Goal: Task Accomplishment & Management: Manage account settings

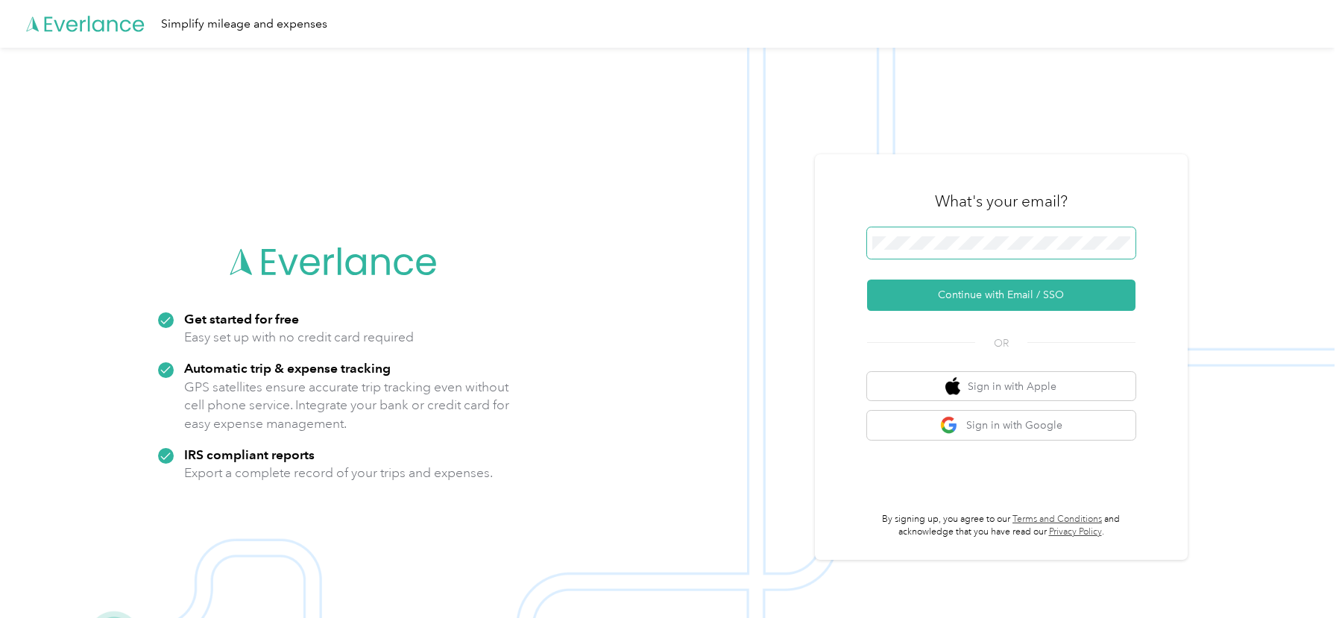
click at [890, 250] on span at bounding box center [1001, 242] width 268 height 31
click at [918, 295] on button "Continue with Email / SSO" at bounding box center [1001, 295] width 268 height 31
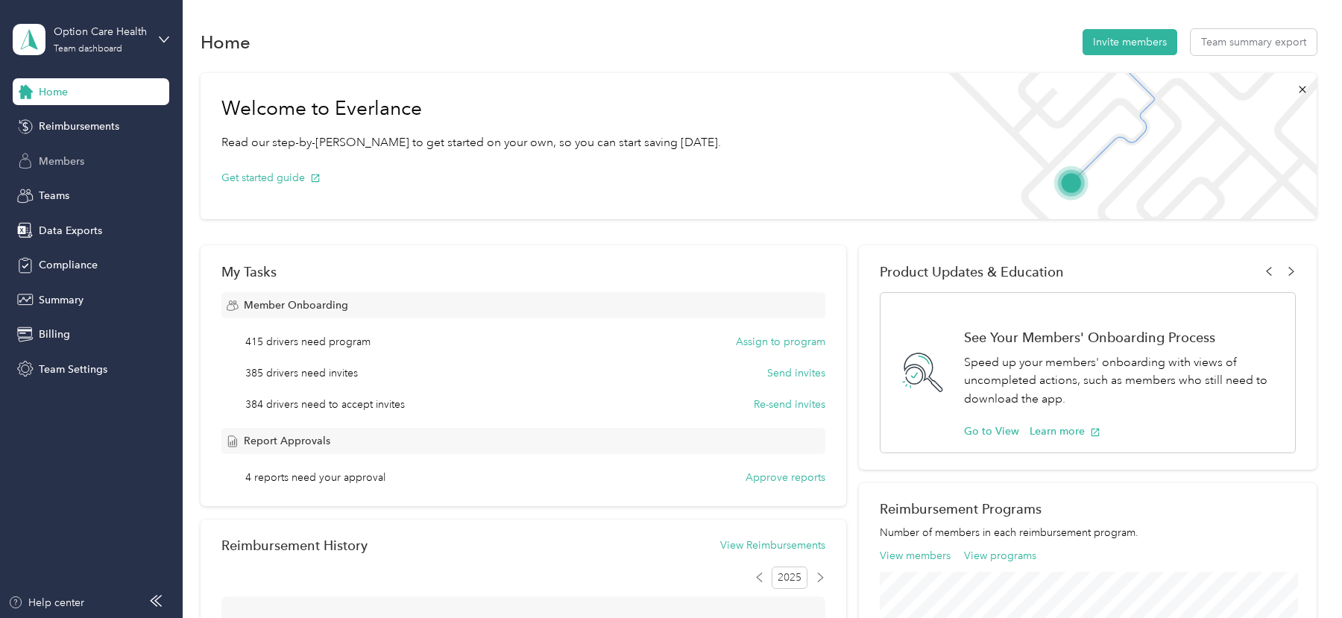
click at [68, 159] on span "Members" at bounding box center [61, 162] width 45 height 16
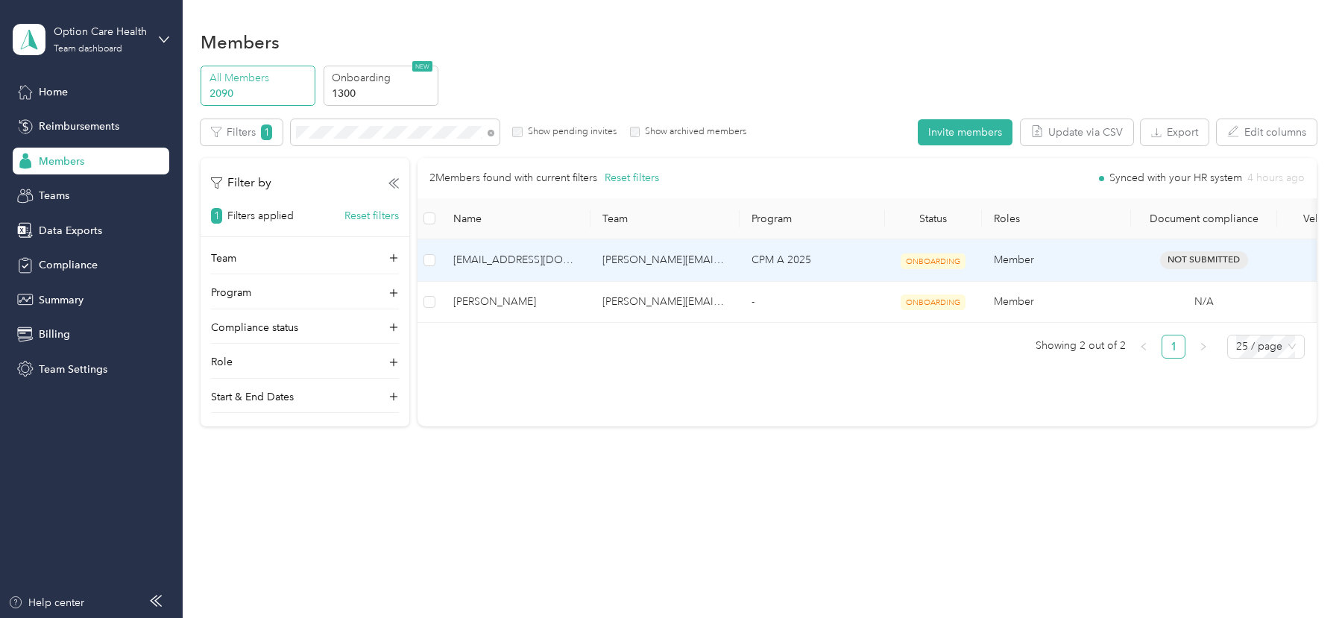
click at [732, 260] on td "[PERSON_NAME][EMAIL_ADDRESS][PERSON_NAME][DOMAIN_NAME]" at bounding box center [665, 260] width 149 height 42
click at [736, 263] on td "[PERSON_NAME][EMAIL_ADDRESS][PERSON_NAME][DOMAIN_NAME]" at bounding box center [665, 260] width 149 height 42
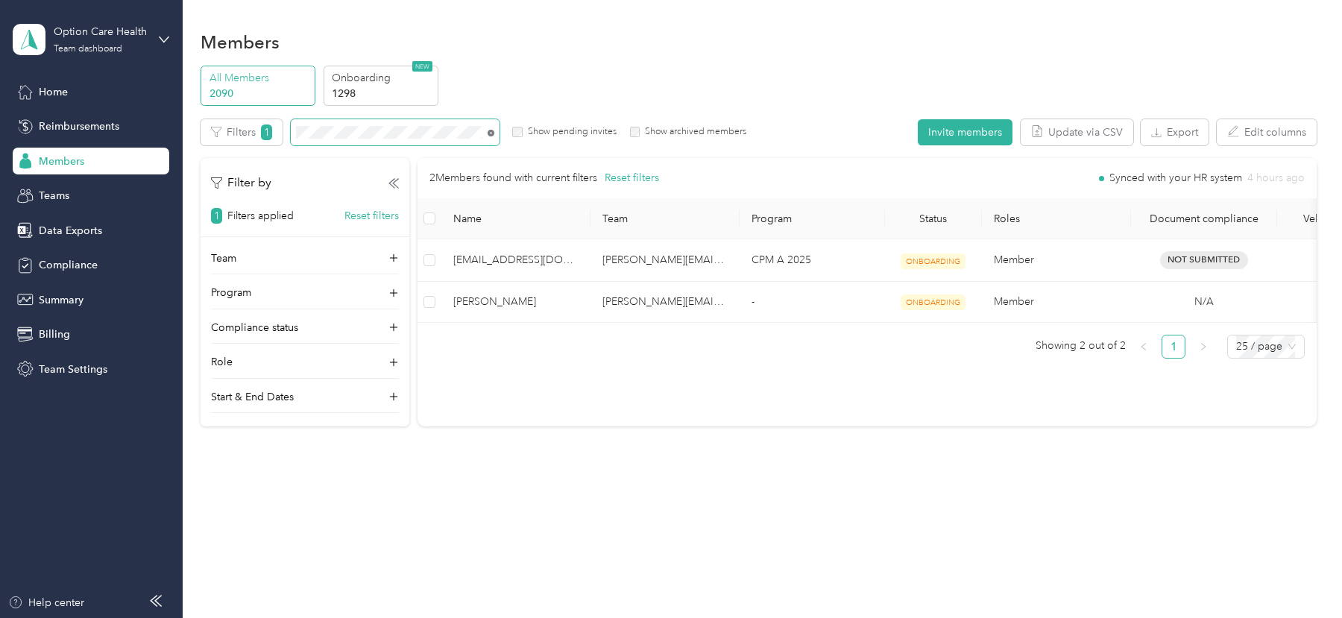
click at [489, 132] on icon at bounding box center [491, 133] width 7 height 7
click at [1174, 139] on button "Export" at bounding box center [1175, 132] width 68 height 26
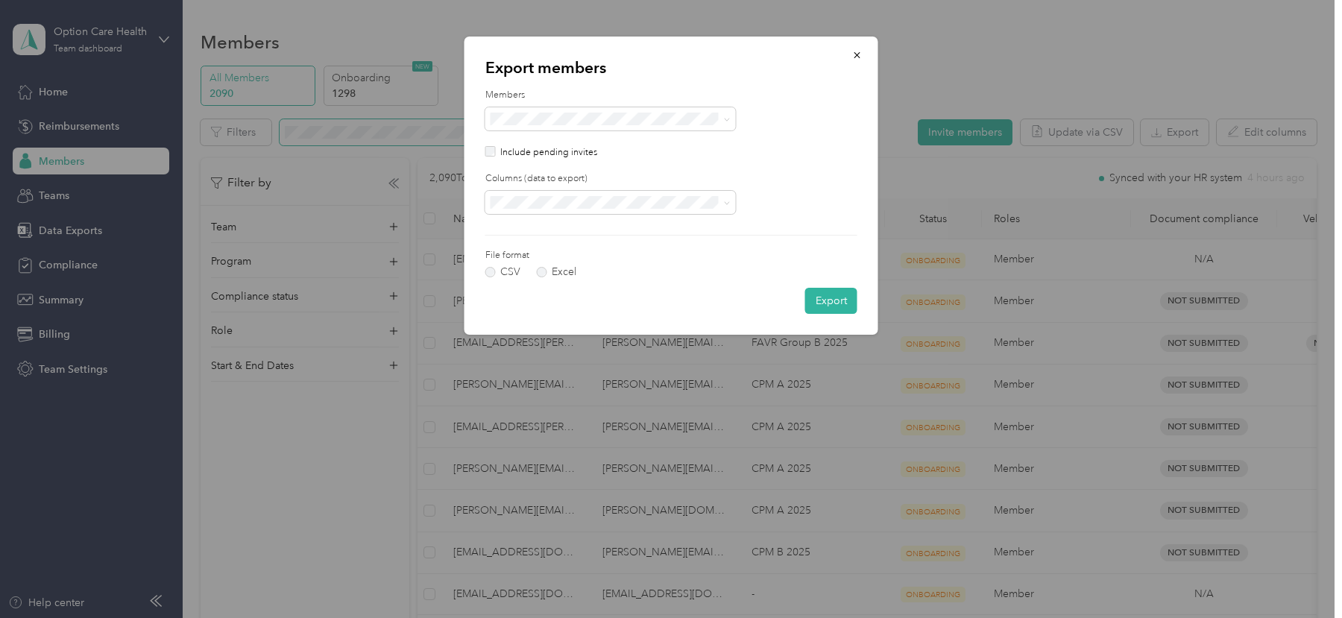
click at [497, 150] on div "Include pending invites" at bounding box center [671, 152] width 372 height 13
click at [571, 79] on div "Export members Members Include pending invites Columns (data to export) File fo…" at bounding box center [672, 186] width 414 height 298
click at [504, 239] on ol "Visible All columns" at bounding box center [610, 242] width 251 height 52
click at [517, 251] on span "All columns" at bounding box center [522, 254] width 54 height 13
click at [827, 305] on button "Export" at bounding box center [831, 301] width 52 height 26
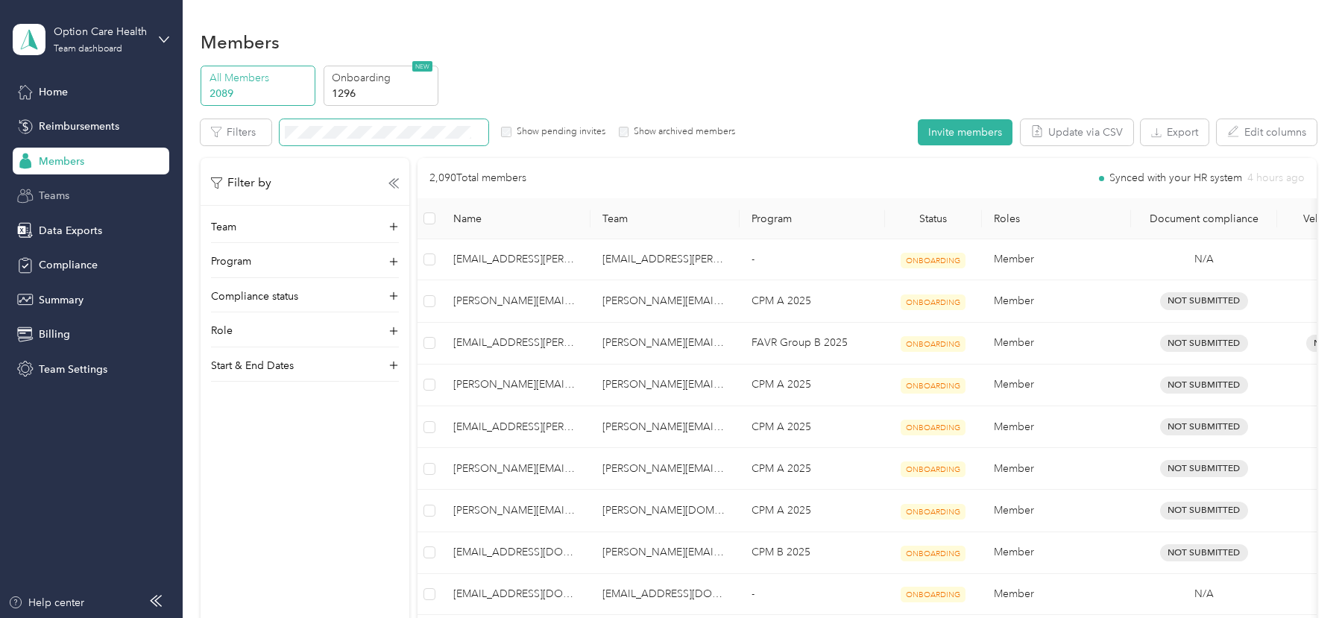
click at [89, 188] on div "Teams" at bounding box center [91, 196] width 157 height 27
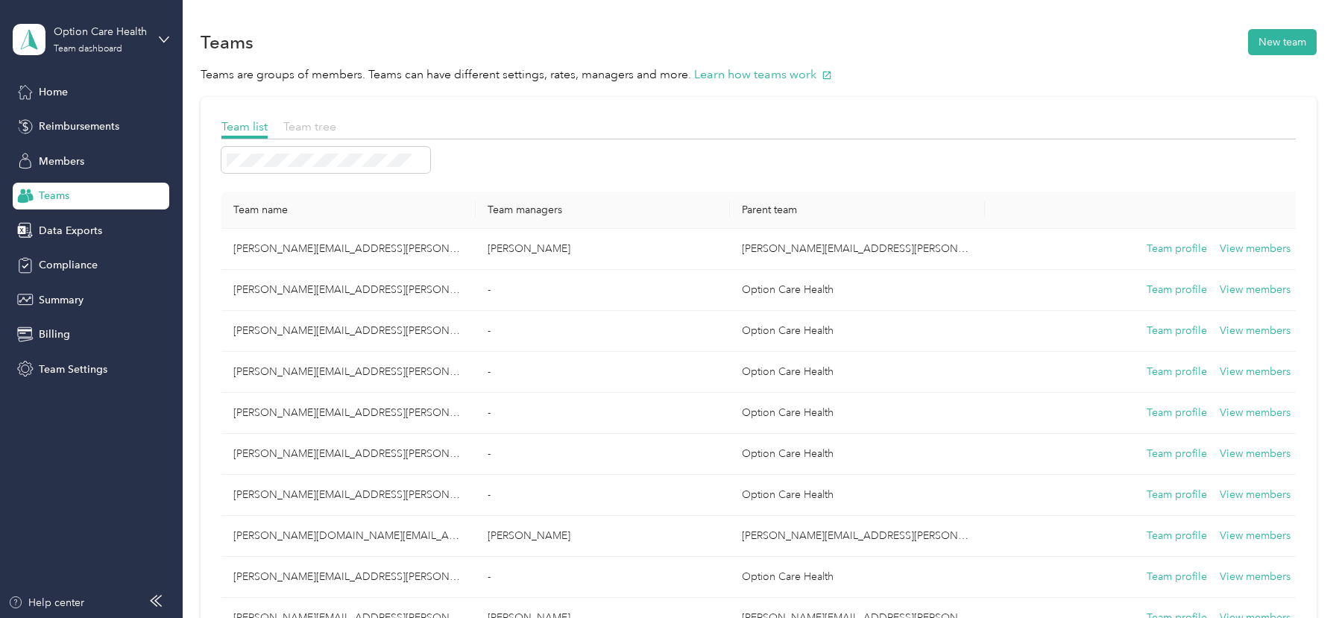
click at [317, 132] on span "Team tree" at bounding box center [309, 126] width 53 height 14
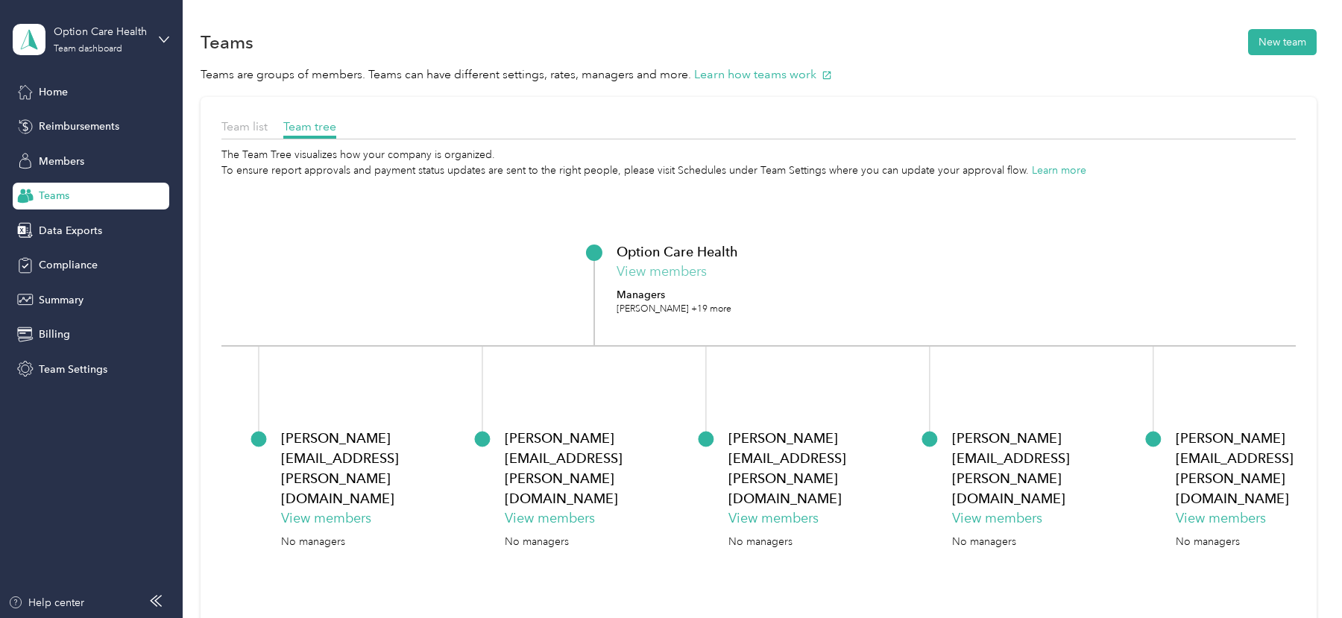
click at [677, 268] on button "View members" at bounding box center [662, 272] width 90 height 20
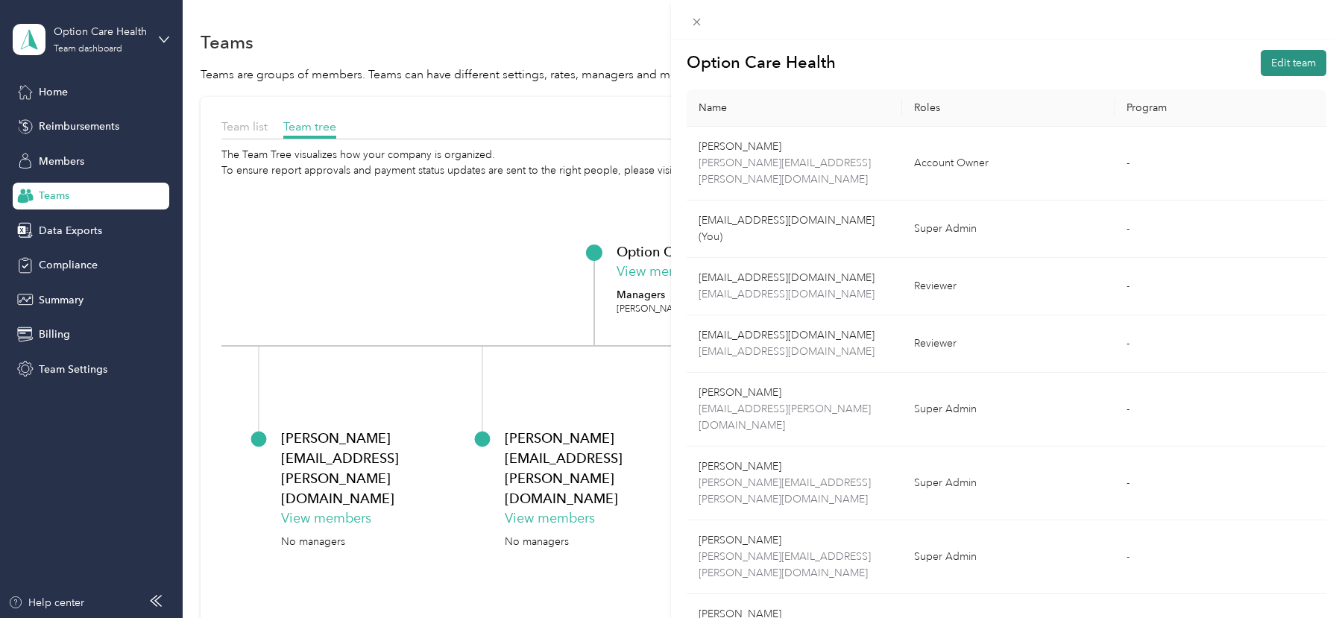
click at [1299, 70] on button "Edit team" at bounding box center [1294, 63] width 66 height 26
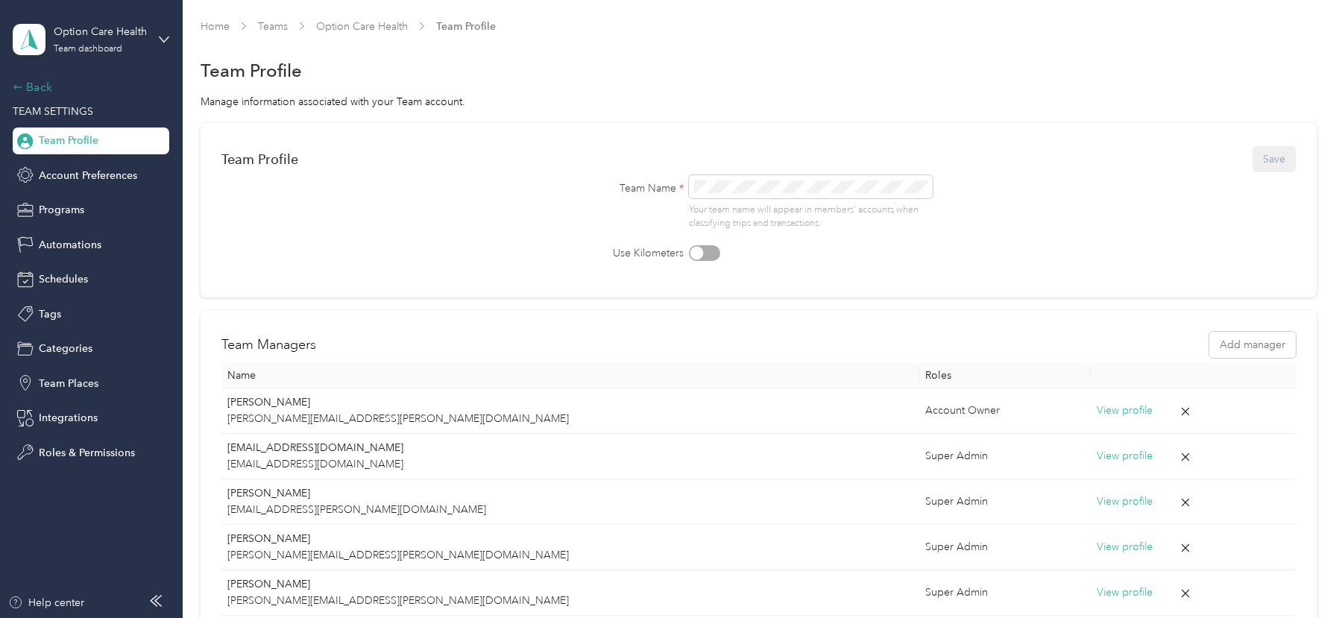
click at [41, 87] on div "Back" at bounding box center [87, 87] width 149 height 18
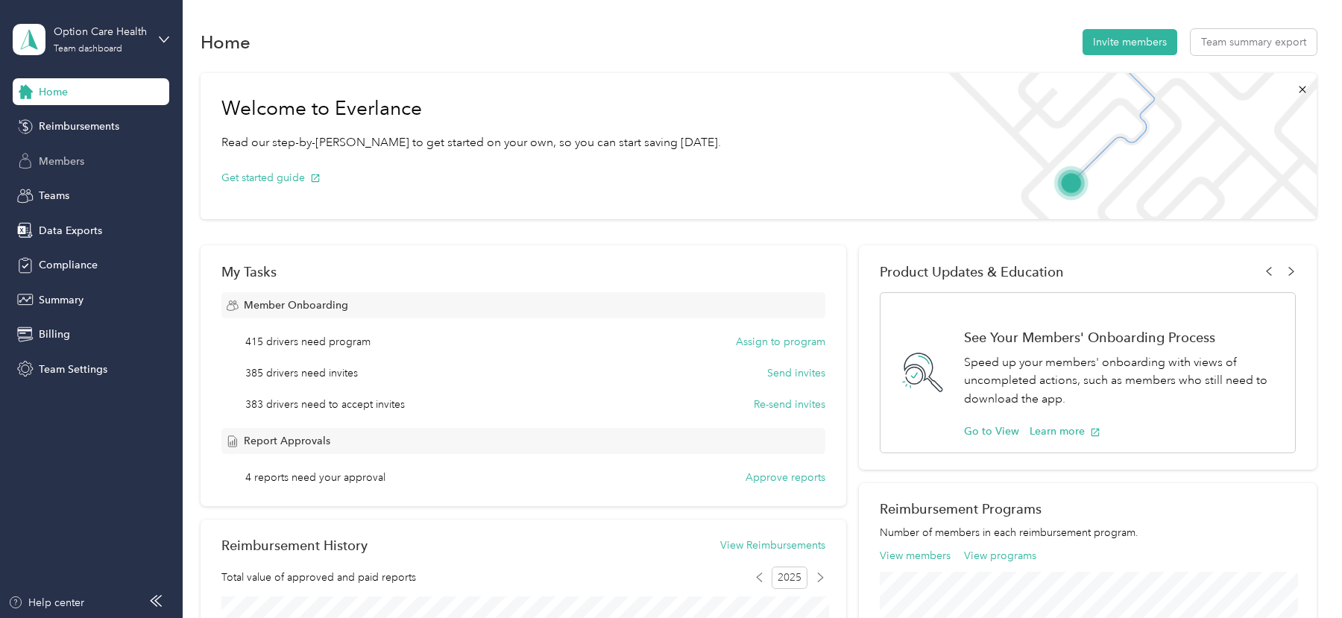
click at [63, 157] on span "Members" at bounding box center [61, 162] width 45 height 16
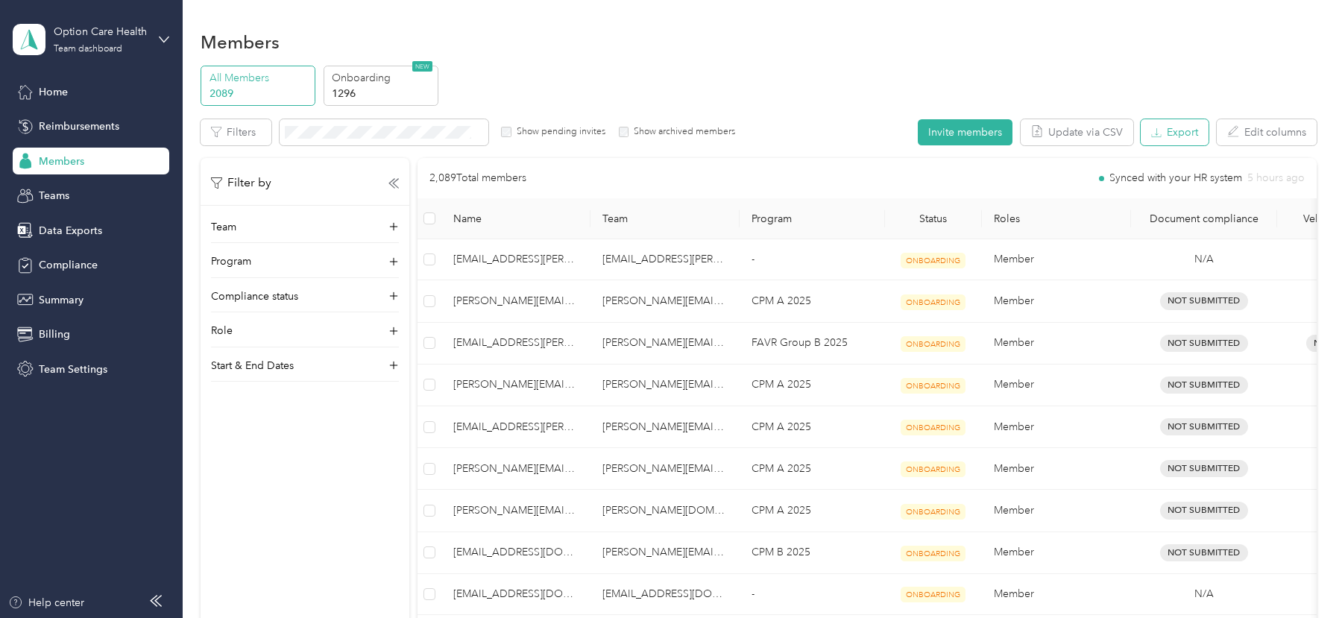
click at [1169, 144] on button "Export" at bounding box center [1175, 132] width 68 height 26
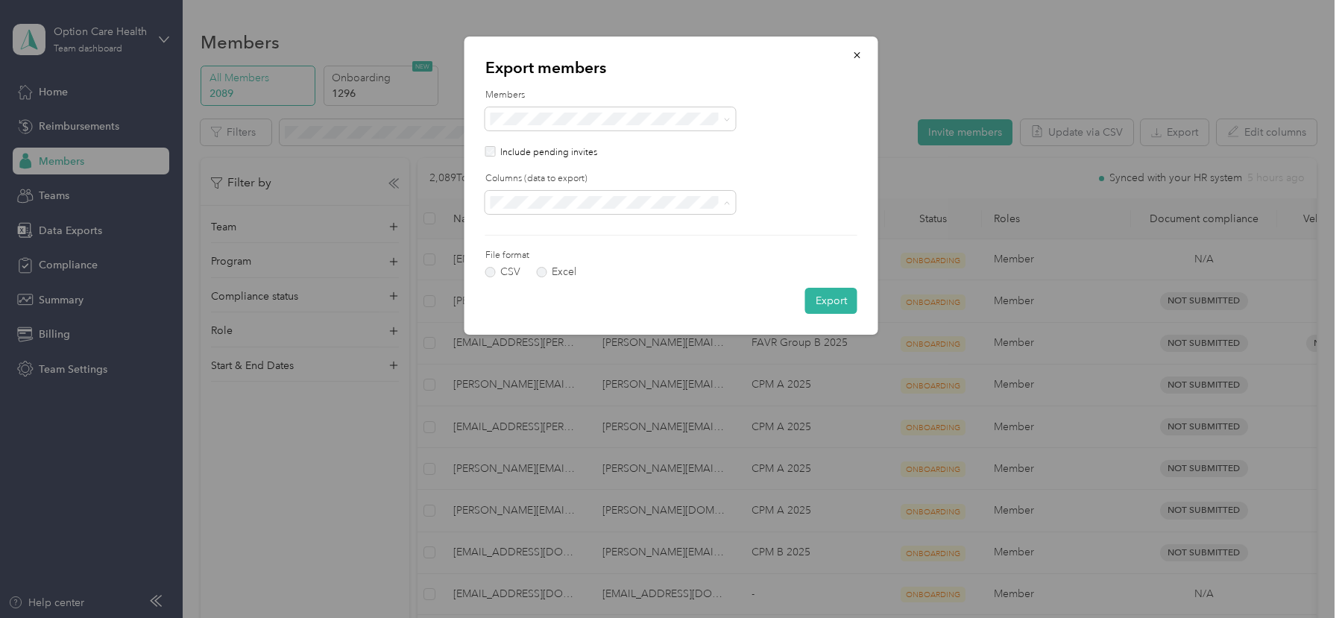
click at [535, 260] on li "All columns" at bounding box center [610, 255] width 251 height 26
click at [829, 300] on button "Export" at bounding box center [831, 301] width 52 height 26
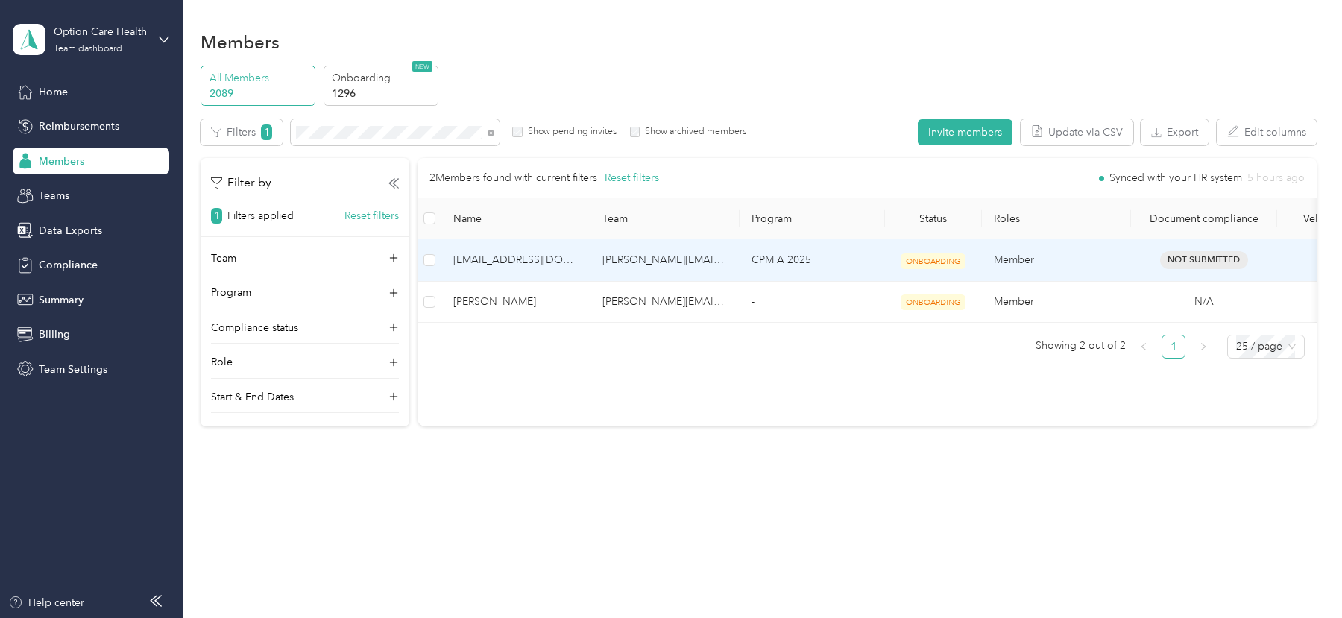
click at [678, 260] on td "[PERSON_NAME][EMAIL_ADDRESS][PERSON_NAME][DOMAIN_NAME]" at bounding box center [665, 260] width 149 height 42
copy td "[PERSON_NAME][EMAIL_ADDRESS][PERSON_NAME][DOMAIN_NAME]"
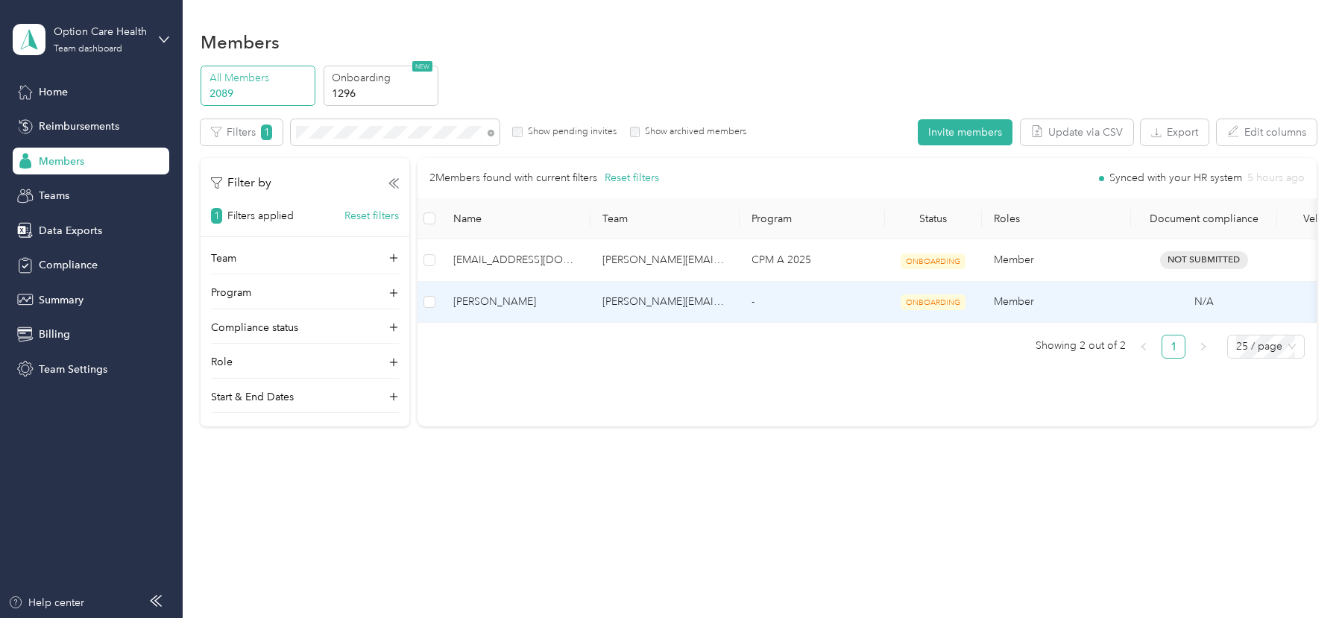
click at [679, 304] on td "[PERSON_NAME][EMAIL_ADDRESS][PERSON_NAME][DOMAIN_NAME]" at bounding box center [665, 302] width 149 height 41
click at [679, 617] on div at bounding box center [667, 618] width 1335 height 0
click at [679, 304] on div "Loading member data" at bounding box center [923, 309] width 1342 height 618
click at [679, 304] on td "[PERSON_NAME][EMAIL_ADDRESS][PERSON_NAME][DOMAIN_NAME]" at bounding box center [665, 302] width 149 height 41
click at [679, 304] on div at bounding box center [671, 309] width 1342 height 618
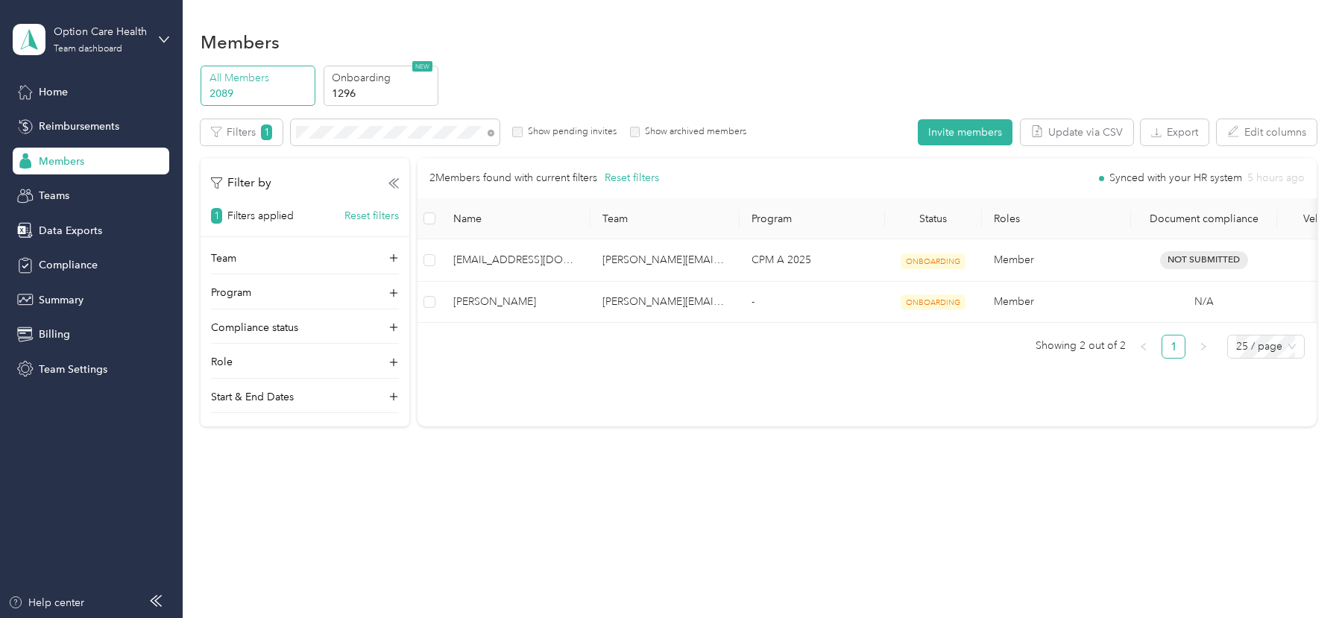
click at [679, 304] on div at bounding box center [671, 309] width 1342 height 618
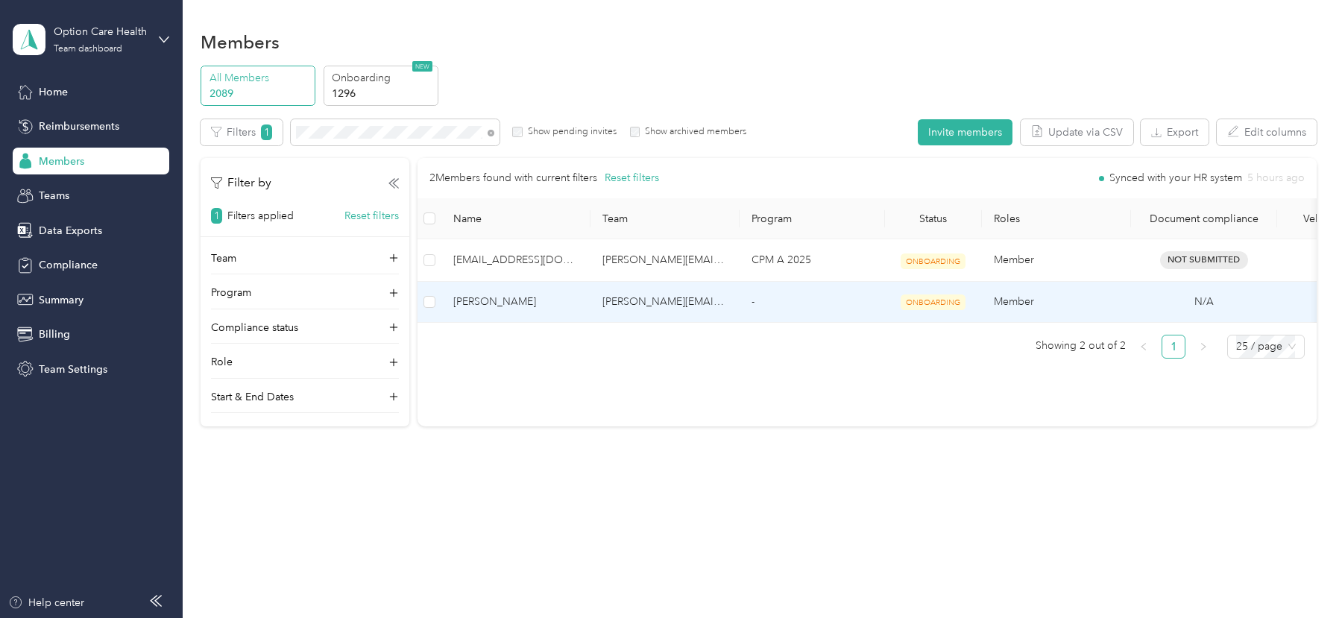
click at [679, 304] on td "[PERSON_NAME][EMAIL_ADDRESS][PERSON_NAME][DOMAIN_NAME]" at bounding box center [665, 302] width 149 height 41
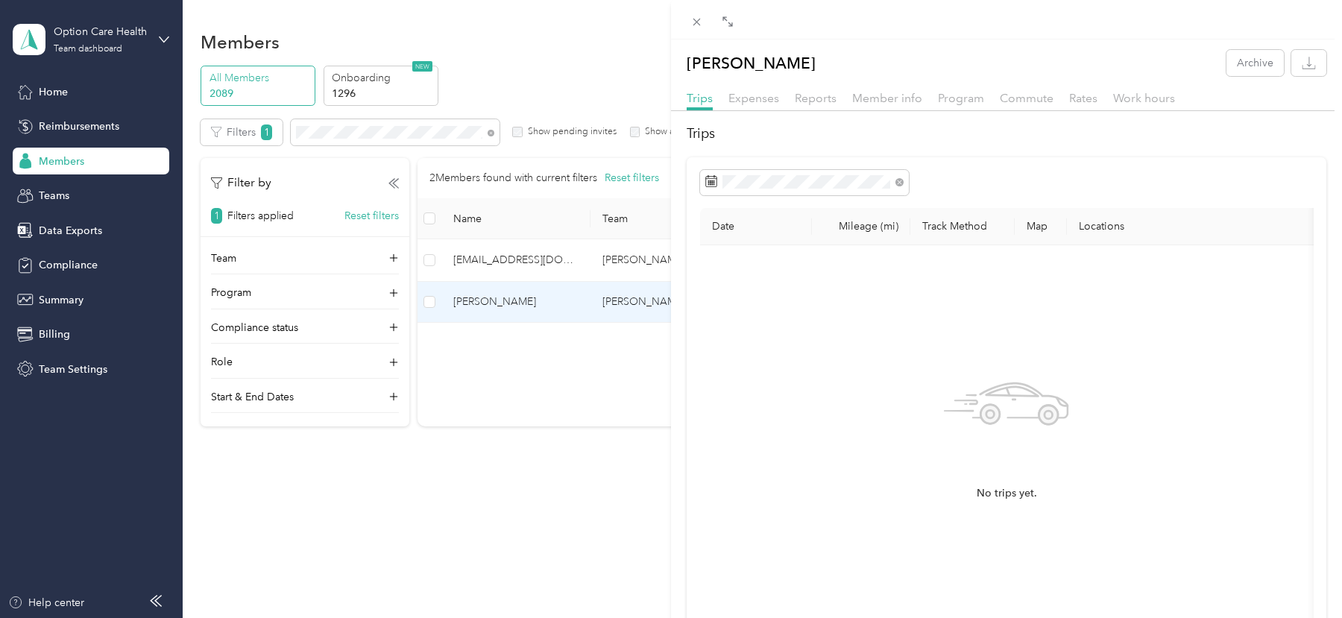
click at [523, 375] on div "[PERSON_NAME] Archive Trips Expenses Reports Member info Program Commute Rates …" at bounding box center [671, 309] width 1342 height 618
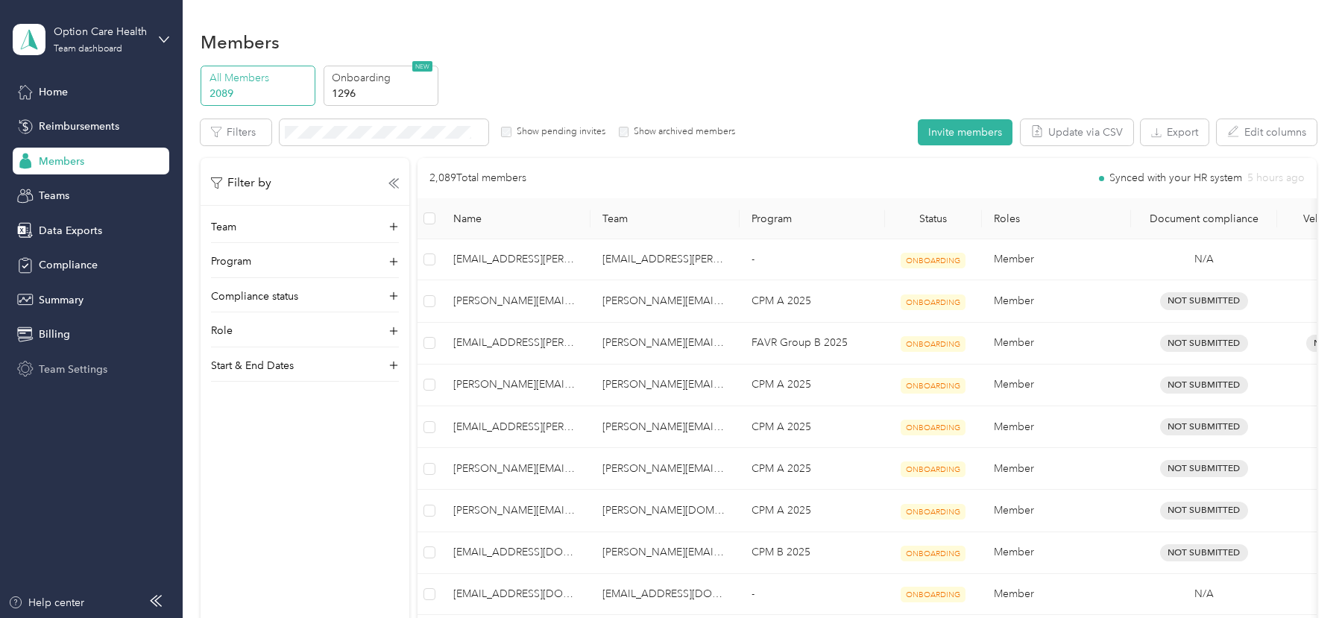
click at [107, 368] on div "Team Settings" at bounding box center [91, 369] width 157 height 27
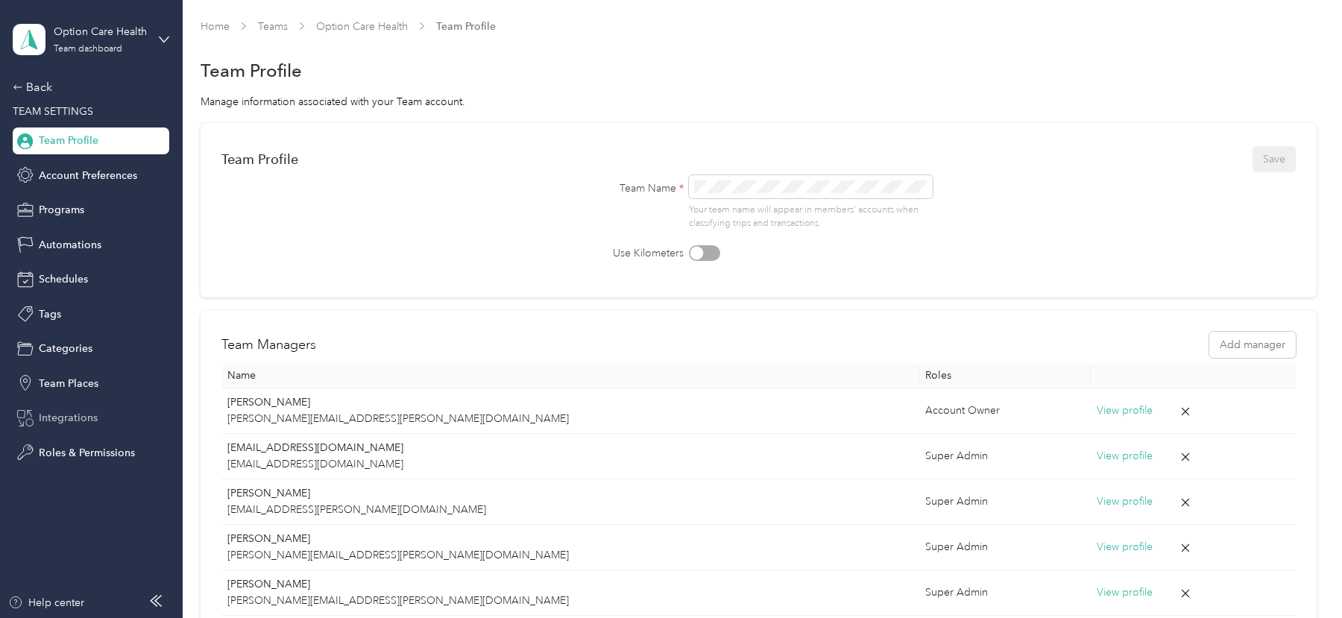
click at [86, 420] on span "Integrations" at bounding box center [68, 418] width 59 height 16
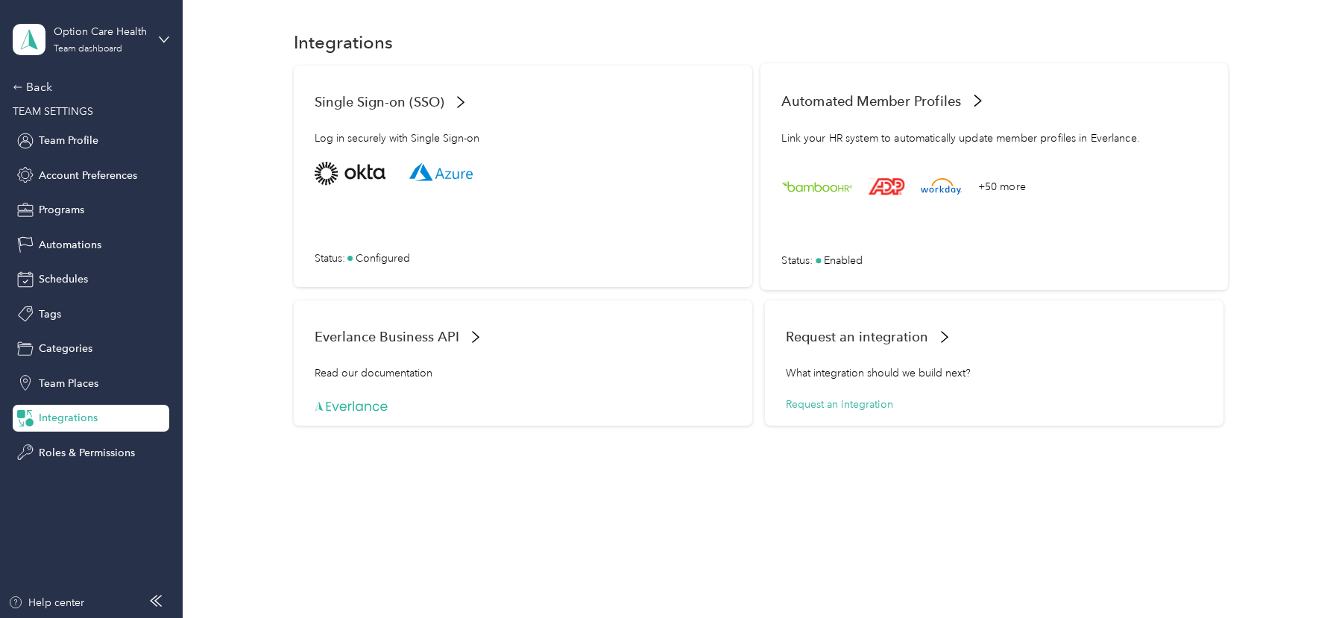
click at [947, 240] on div "+50 more Status : Enabled" at bounding box center [994, 215] width 425 height 107
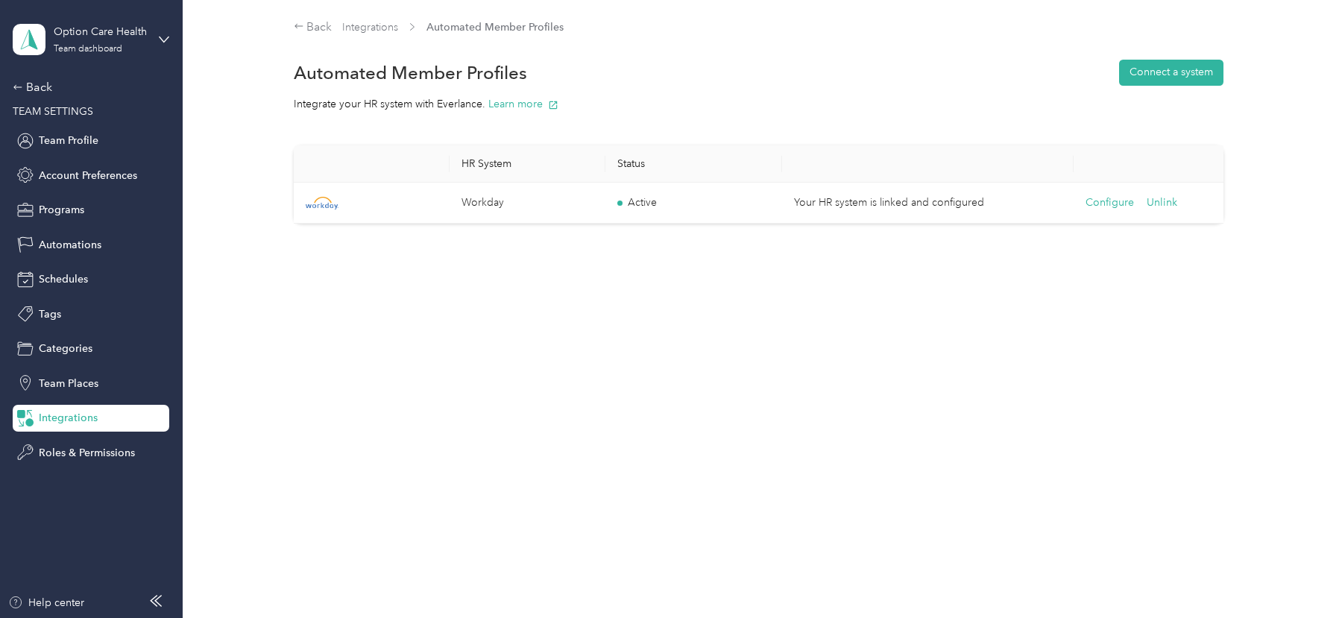
click at [1112, 185] on td "Configure Unlink" at bounding box center [1152, 203] width 156 height 41
click at [1112, 204] on button "Configure" at bounding box center [1110, 203] width 48 height 16
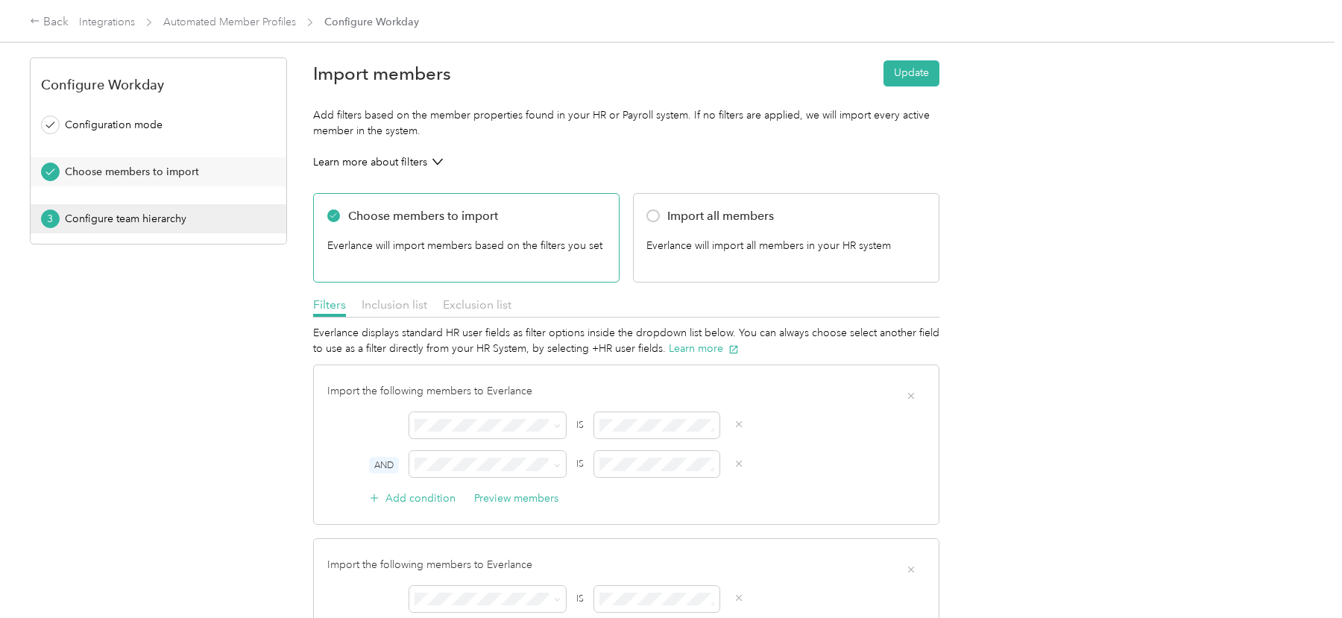
click at [160, 222] on div "Configure team hierarchy" at bounding box center [164, 219] width 198 height 16
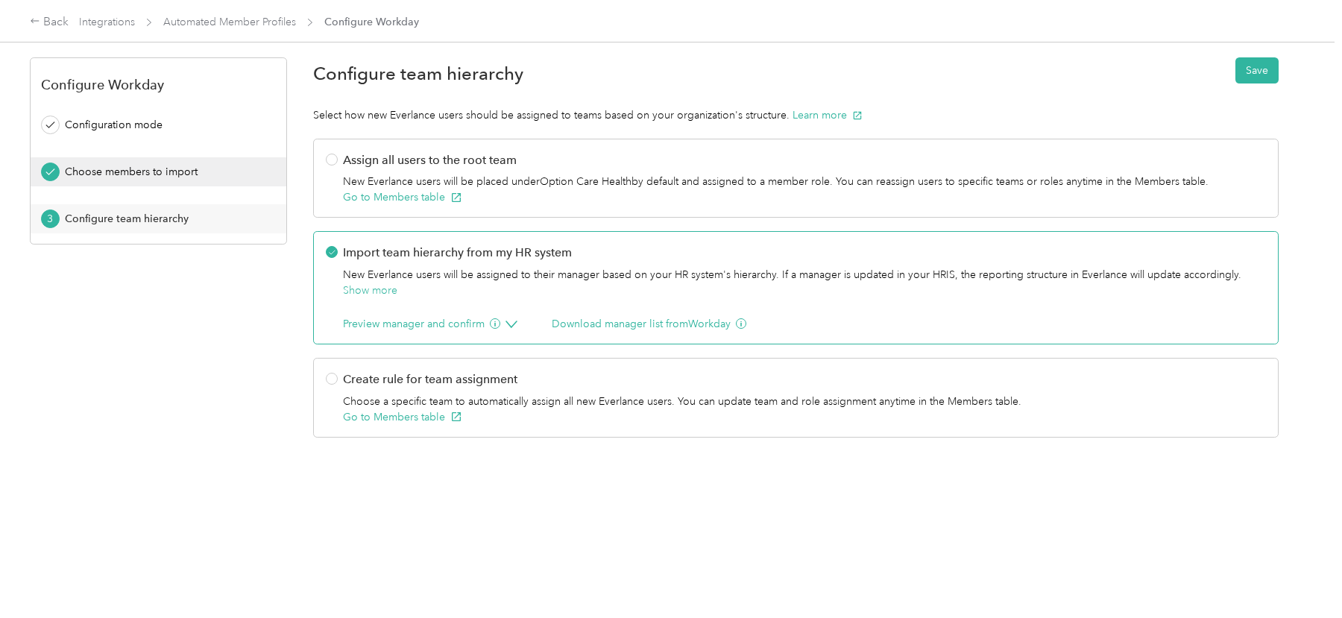
click at [154, 183] on button "Choose members to import" at bounding box center [159, 171] width 256 height 29
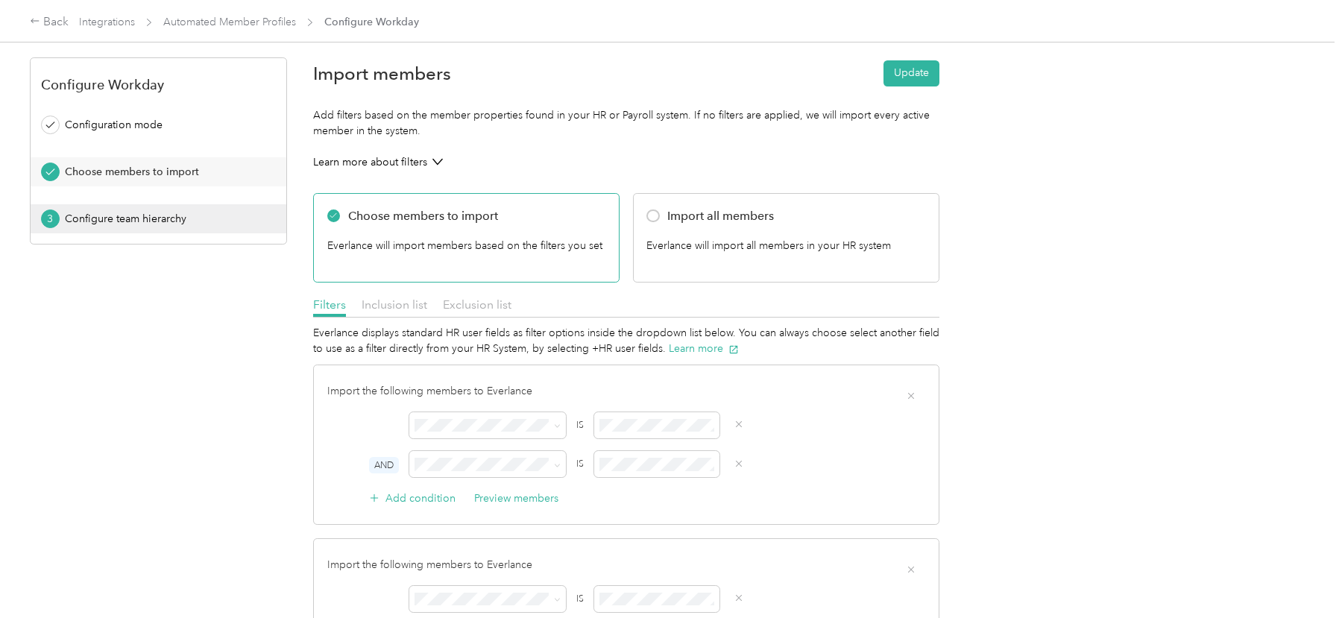
click at [151, 206] on button "3 Configure team hierarchy" at bounding box center [159, 218] width 256 height 29
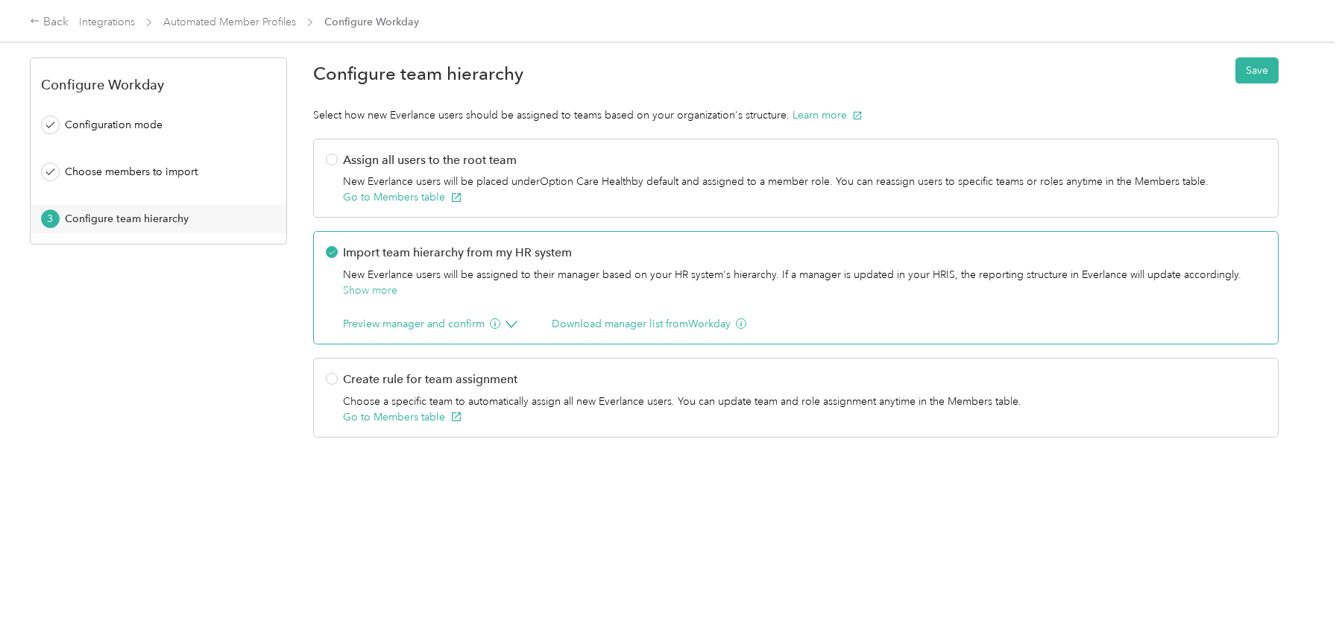
click at [515, 321] on icon at bounding box center [511, 324] width 10 height 6
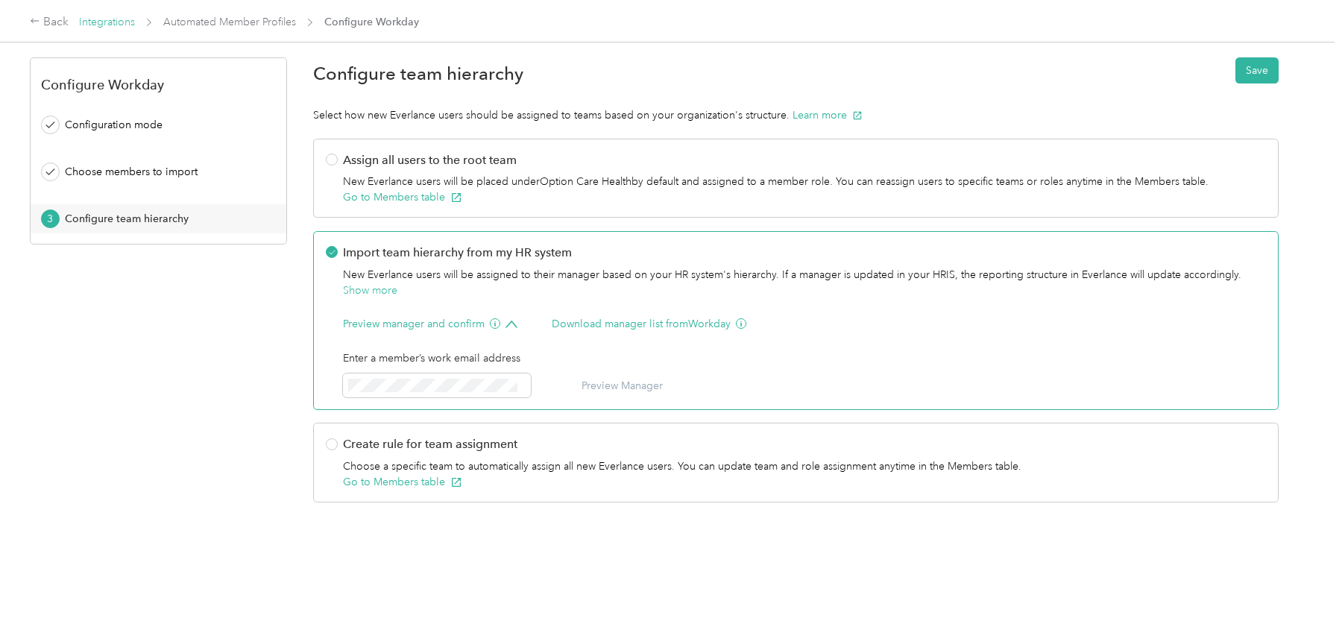
click at [110, 22] on link "Integrations" at bounding box center [107, 22] width 56 height 13
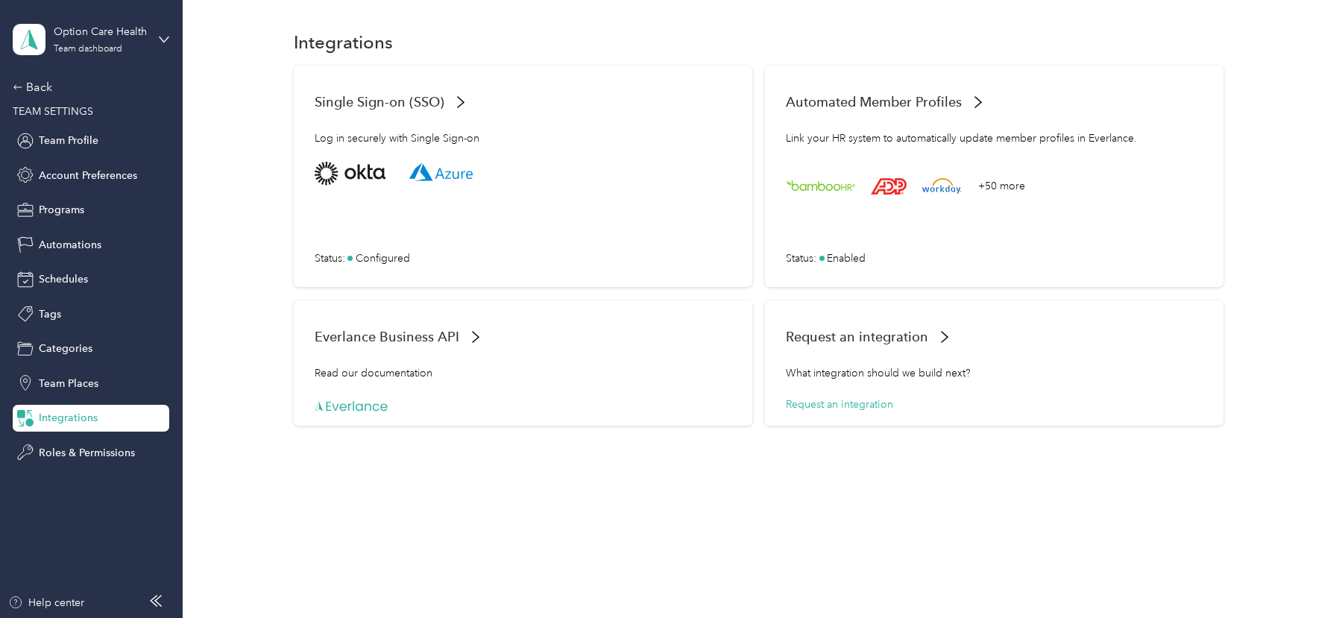
click at [35, 75] on div "Option Care Health Team dashboard Back TEAM SETTINGS Team Profile Account Prefe…" at bounding box center [91, 233] width 157 height 466
click at [145, 37] on div "Option Care Health" at bounding box center [100, 32] width 93 height 16
click at [96, 188] on div "Log out" at bounding box center [169, 190] width 293 height 26
